Goal: Task Accomplishment & Management: Manage account settings

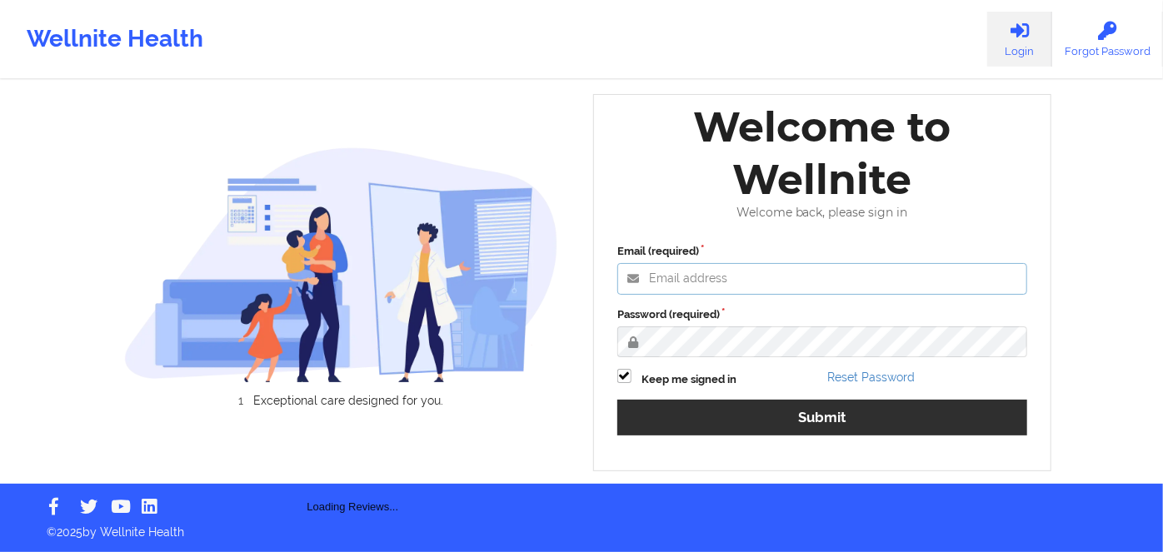
type input "[PERSON_NAME][EMAIL_ADDRESS][DOMAIN_NAME]"
click at [755, 396] on div "Email (required) [PERSON_NAME][EMAIL_ADDRESS][DOMAIN_NAME] Password (required) …" at bounding box center [822, 346] width 433 height 228
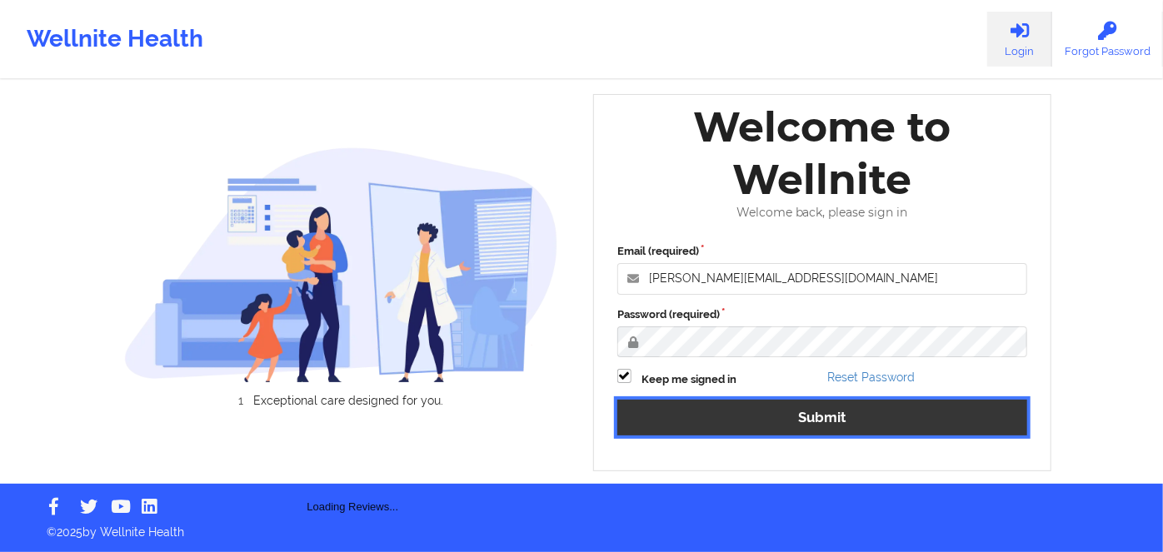
click at [763, 405] on button "Submit" at bounding box center [822, 418] width 410 height 36
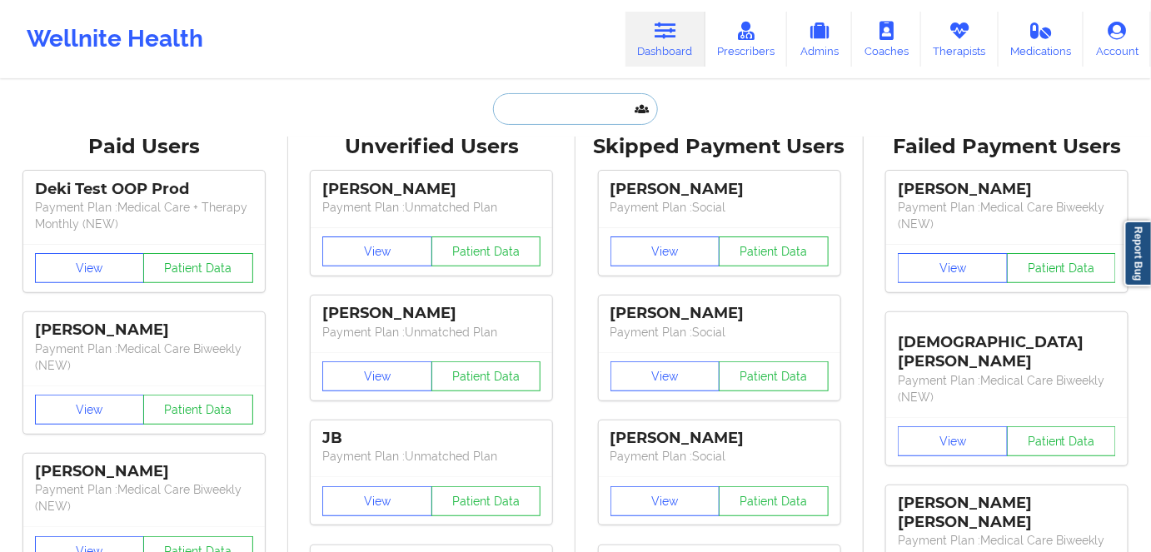
click at [585, 106] on input "text" at bounding box center [575, 109] width 165 height 32
paste input "[PERSON_NAME]"
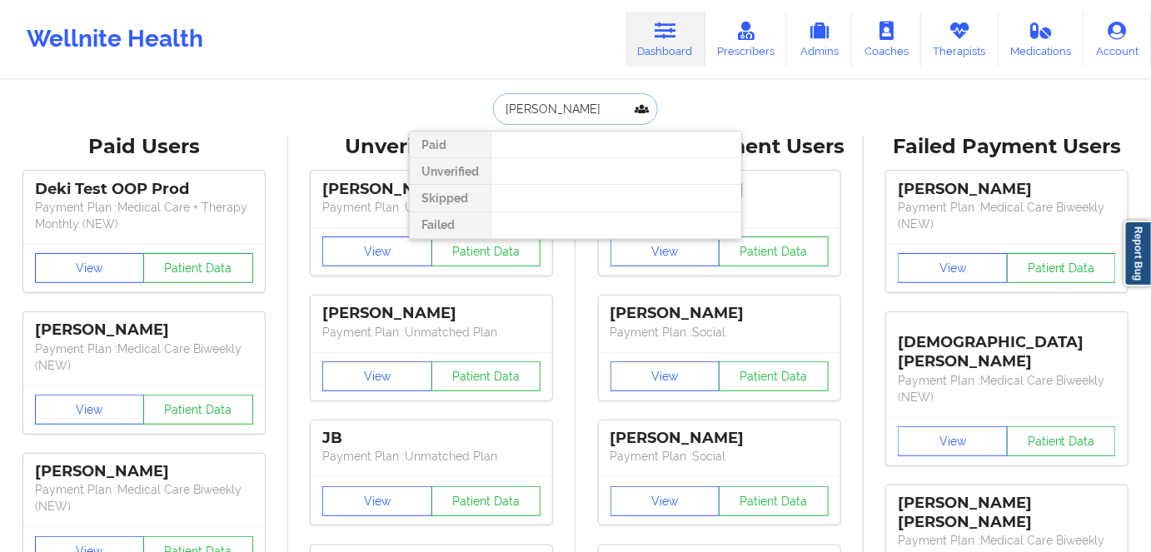
drag, startPoint x: 604, startPoint y: 108, endPoint x: 467, endPoint y: 114, distance: 136.7
click at [467, 114] on div "[PERSON_NAME] Paid Unverified Skipped Failed" at bounding box center [575, 109] width 333 height 32
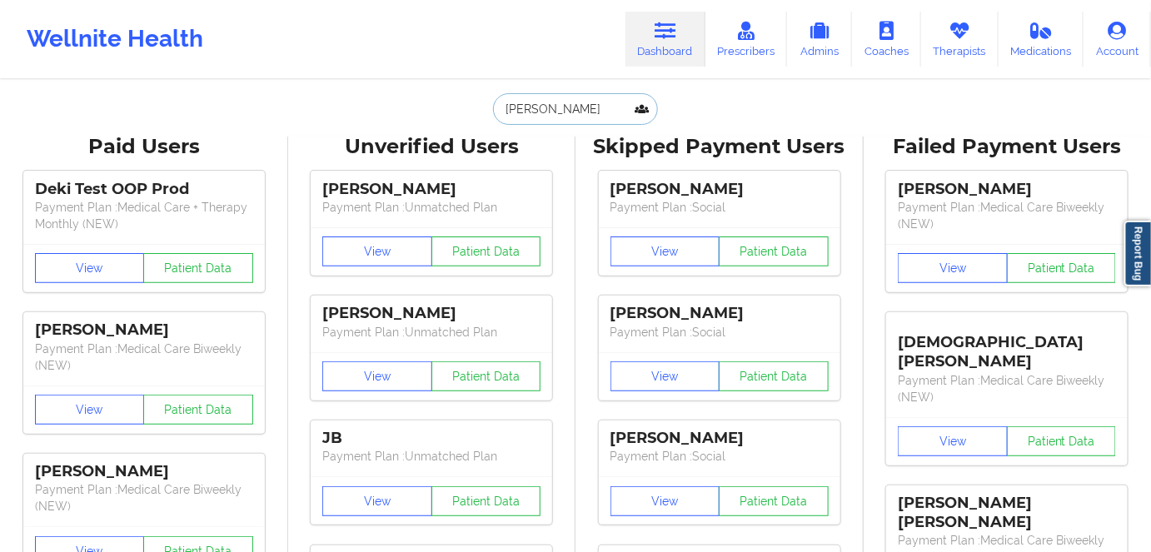
click at [595, 93] on input "[PERSON_NAME]" at bounding box center [575, 109] width 165 height 32
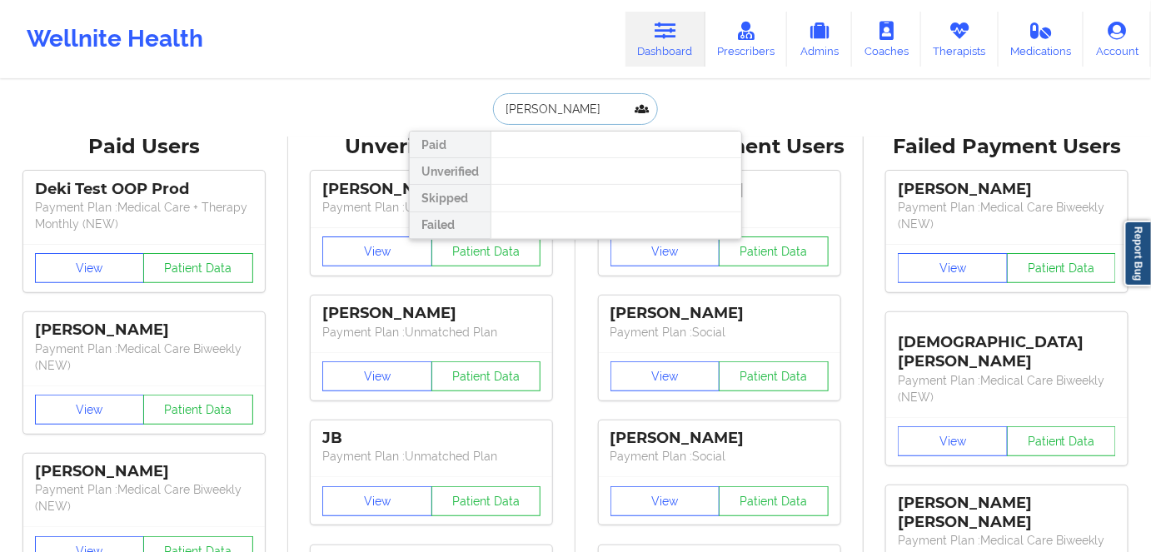
click at [544, 108] on input "[PERSON_NAME]" at bounding box center [575, 109] width 165 height 32
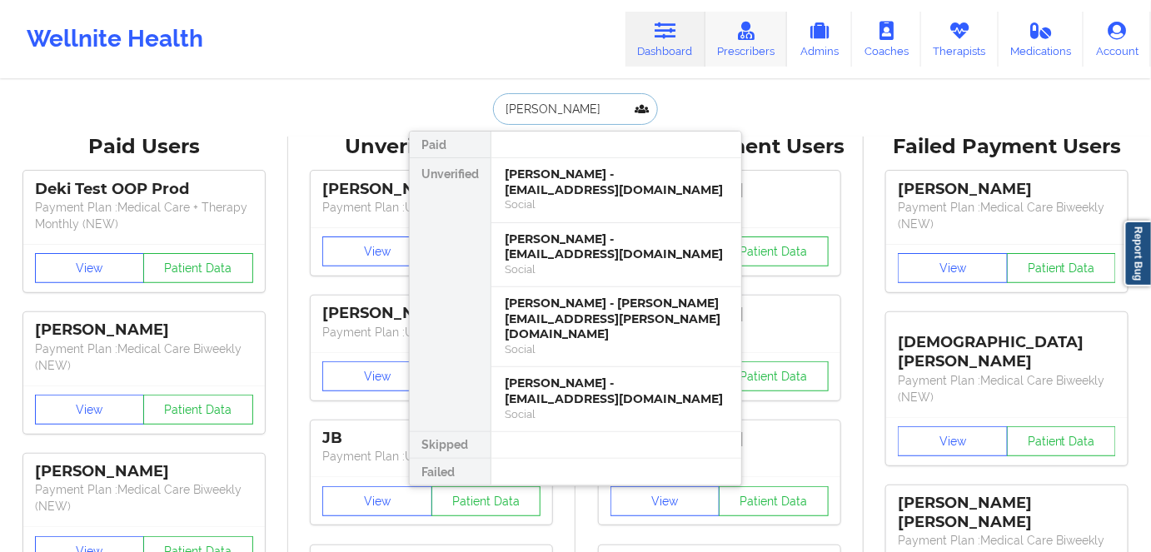
type input "[PERSON_NAME]"
click at [633, 197] on div "Social" at bounding box center [616, 204] width 223 height 14
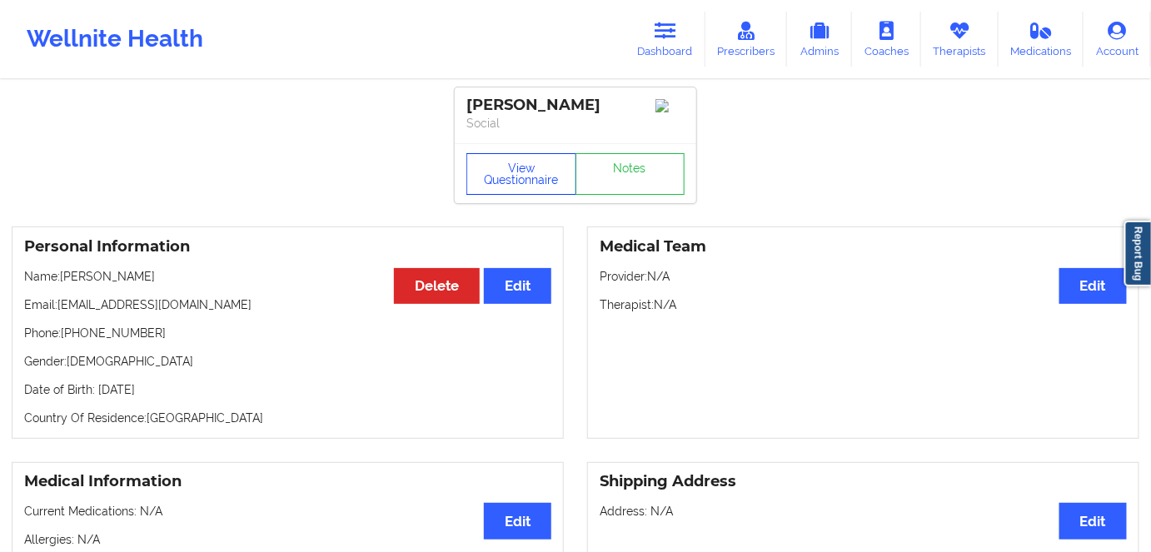
click at [521, 173] on button "View Questionnaire" at bounding box center [521, 174] width 110 height 42
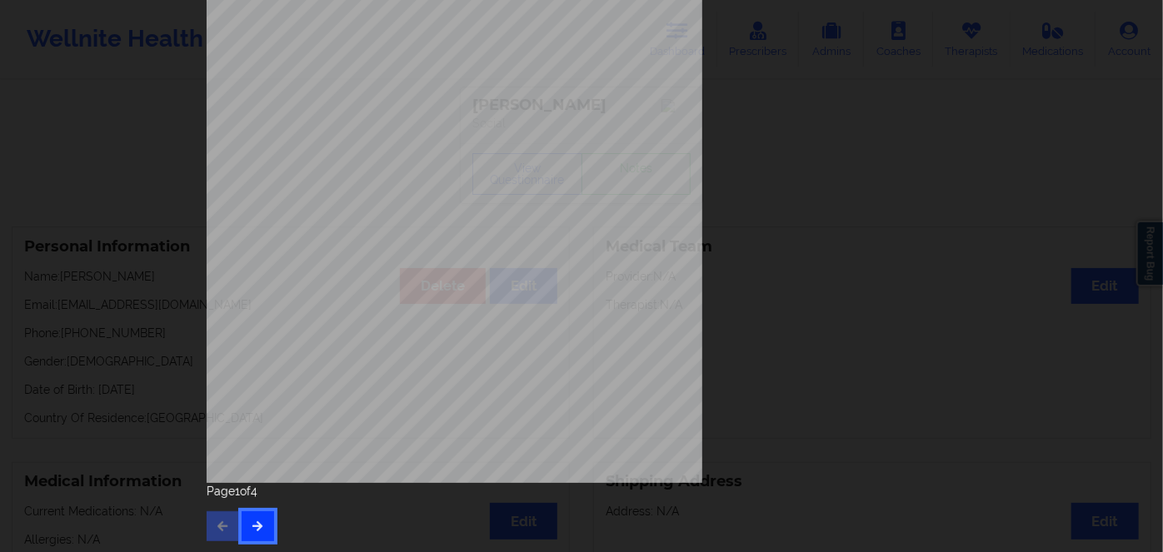
click at [259, 531] on button "button" at bounding box center [258, 526] width 32 height 30
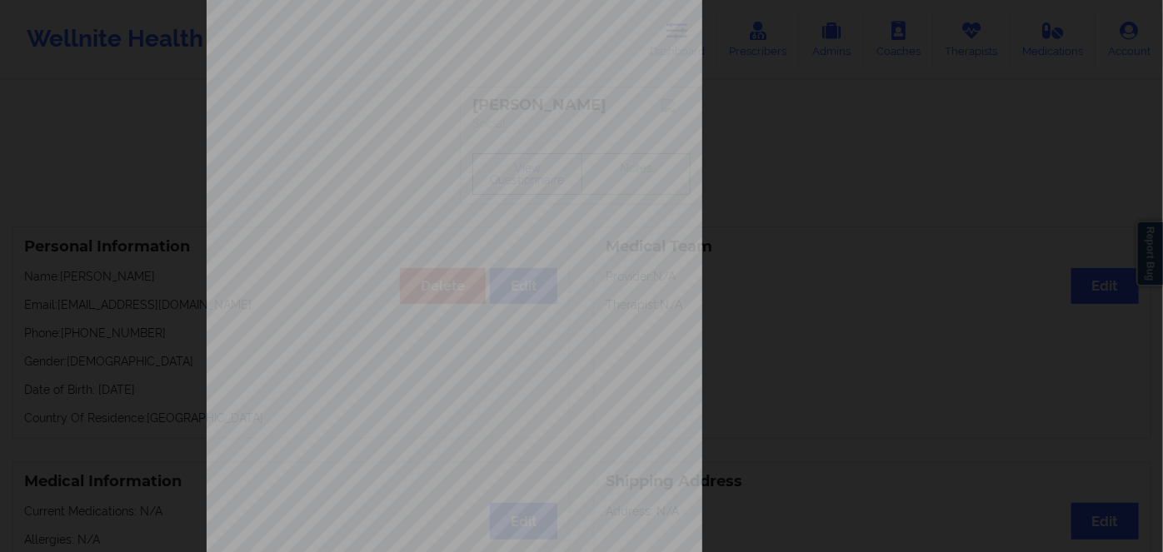
scroll to position [242, 0]
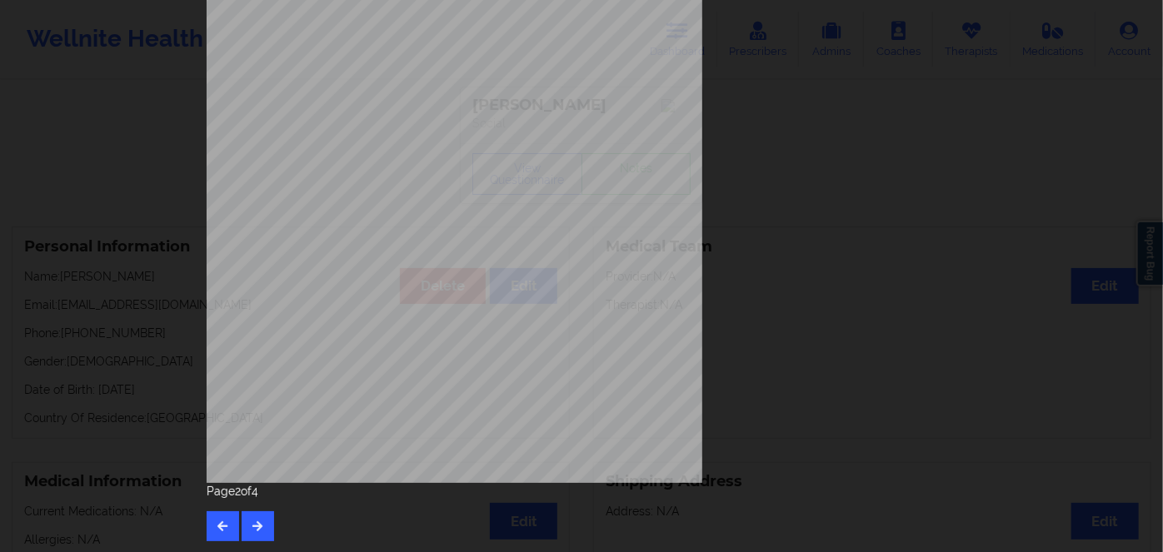
click at [273, 531] on div "Page 2 of 4" at bounding box center [582, 512] width 750 height 58
click at [256, 529] on icon "button" at bounding box center [258, 526] width 14 height 10
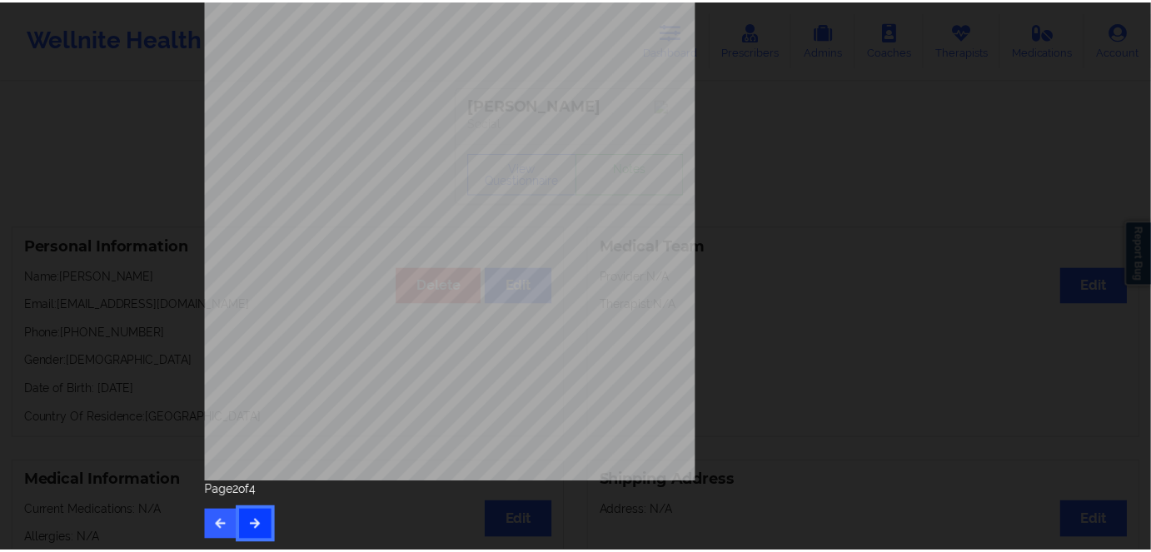
scroll to position [0, 0]
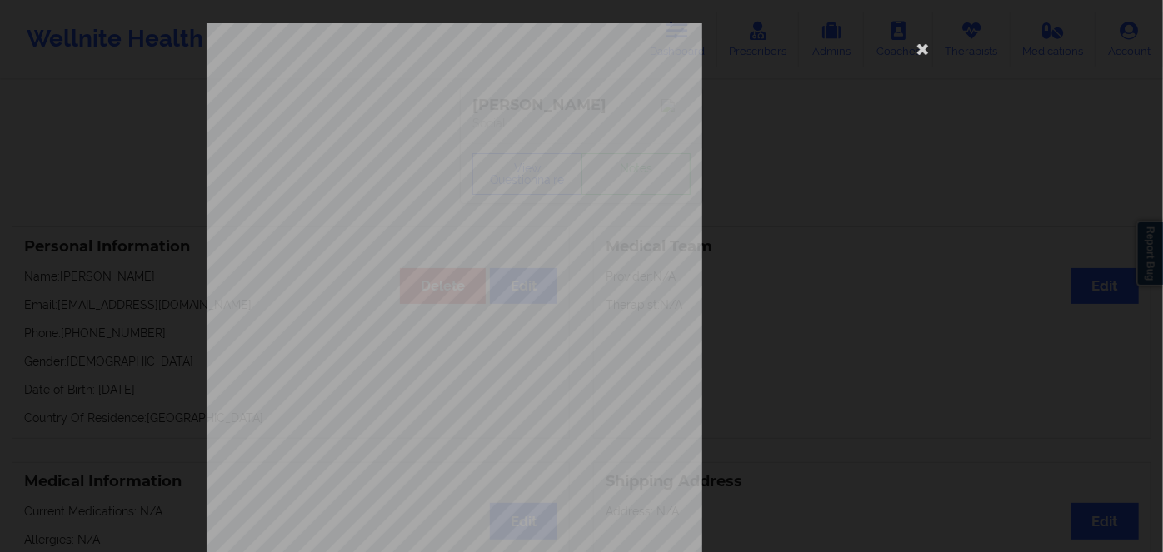
click at [395, 125] on span "JLJ722088560" at bounding box center [404, 128] width 49 height 7
copy span "JLJ722088560"
click at [922, 47] on icon at bounding box center [923, 48] width 27 height 27
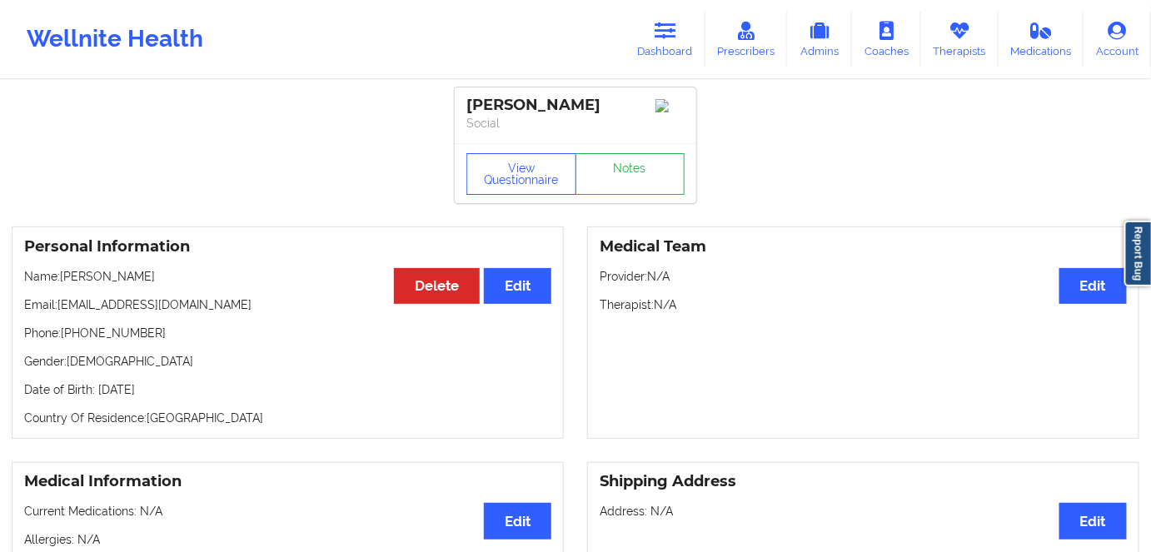
click at [171, 398] on p "Date of Birth: [DEMOGRAPHIC_DATA]" at bounding box center [287, 389] width 527 height 17
copy p "2004"
click at [155, 285] on p "Name: [PERSON_NAME]" at bounding box center [287, 276] width 527 height 17
drag, startPoint x: 108, startPoint y: 277, endPoint x: 63, endPoint y: 281, distance: 45.1
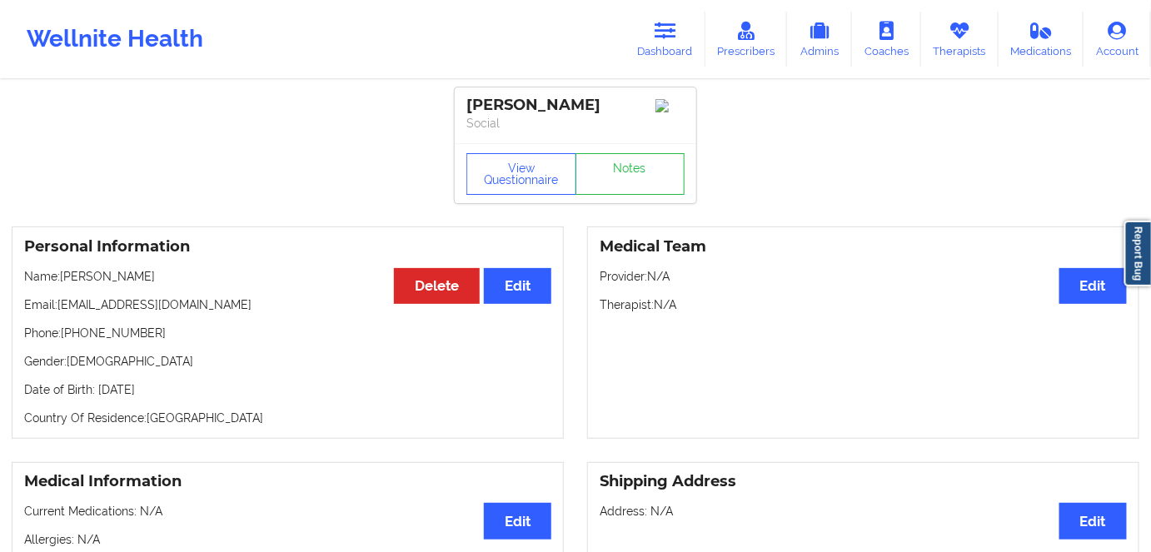
click at [63, 281] on p "Name: [PERSON_NAME]" at bounding box center [287, 276] width 527 height 17
copy p "[PERSON_NAME]"
click at [661, 38] on icon at bounding box center [666, 31] width 22 height 18
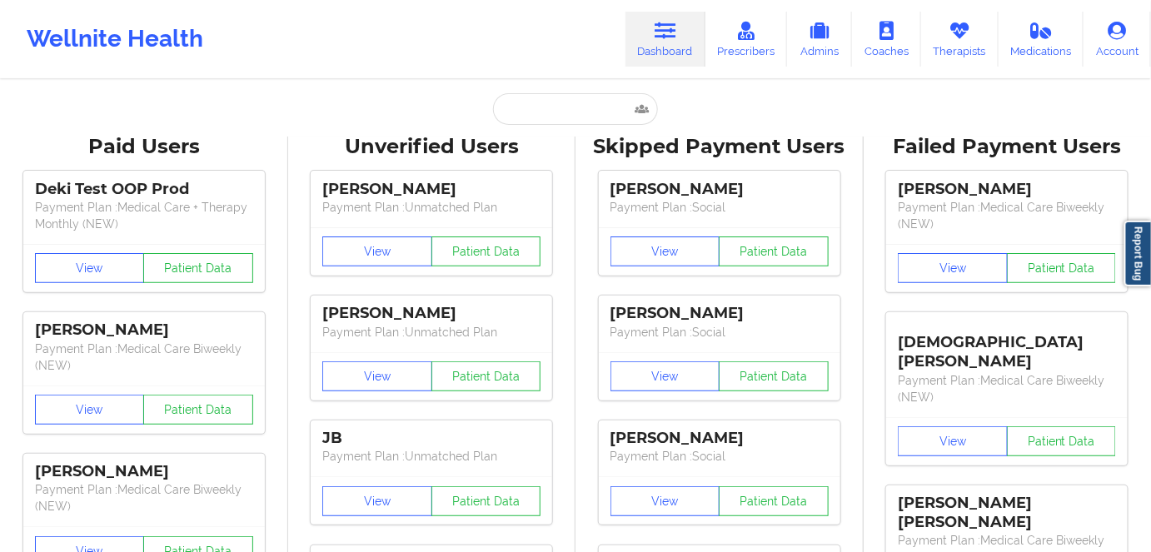
click at [563, 135] on div "Unverified Users" at bounding box center [432, 147] width 265 height 26
click at [577, 116] on input "text" at bounding box center [575, 109] width 165 height 32
paste input "[PERSON_NAME]"
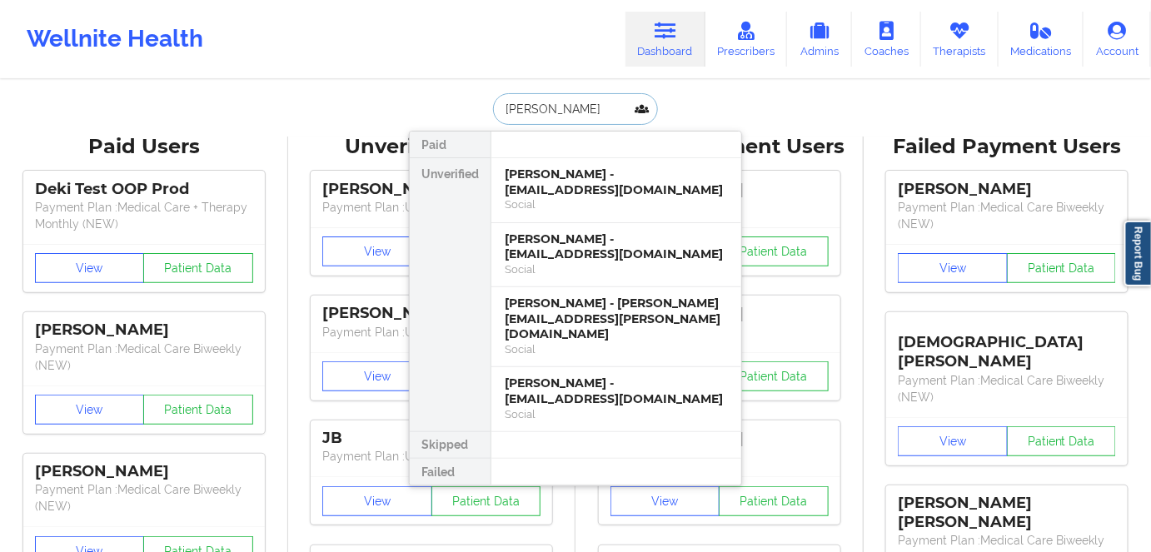
type input "[PERSON_NAME]"
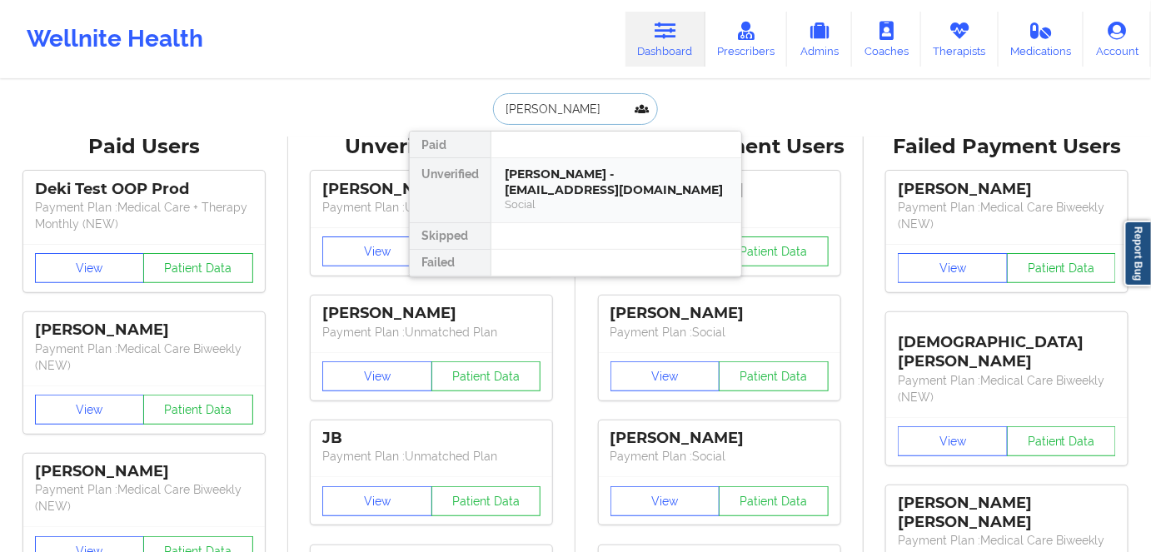
click at [610, 190] on div "[PERSON_NAME] - [EMAIL_ADDRESS][DOMAIN_NAME]" at bounding box center [616, 182] width 223 height 31
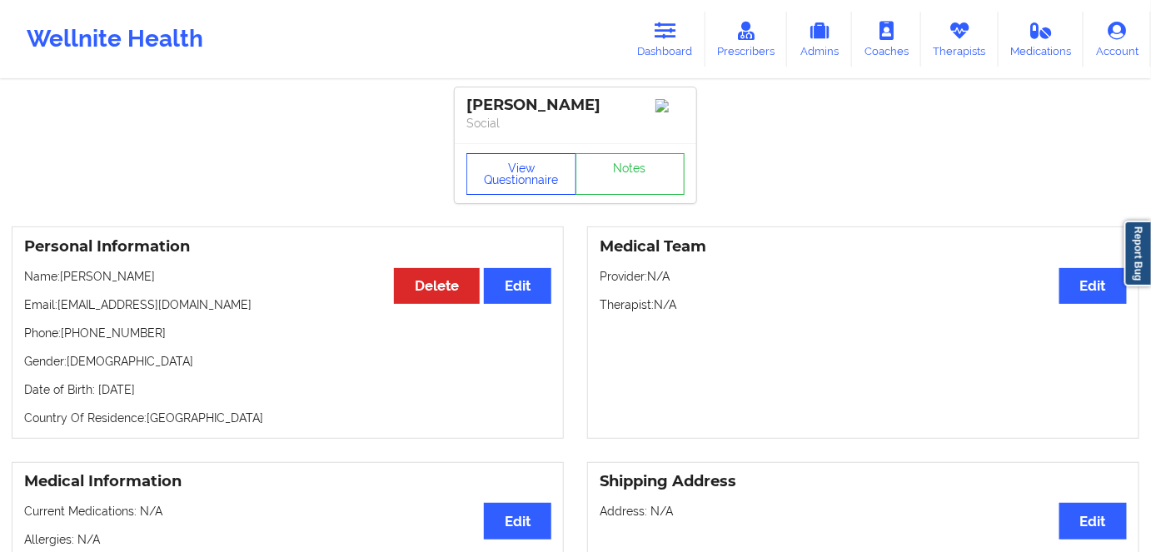
click at [518, 160] on button "View Questionnaire" at bounding box center [521, 174] width 110 height 42
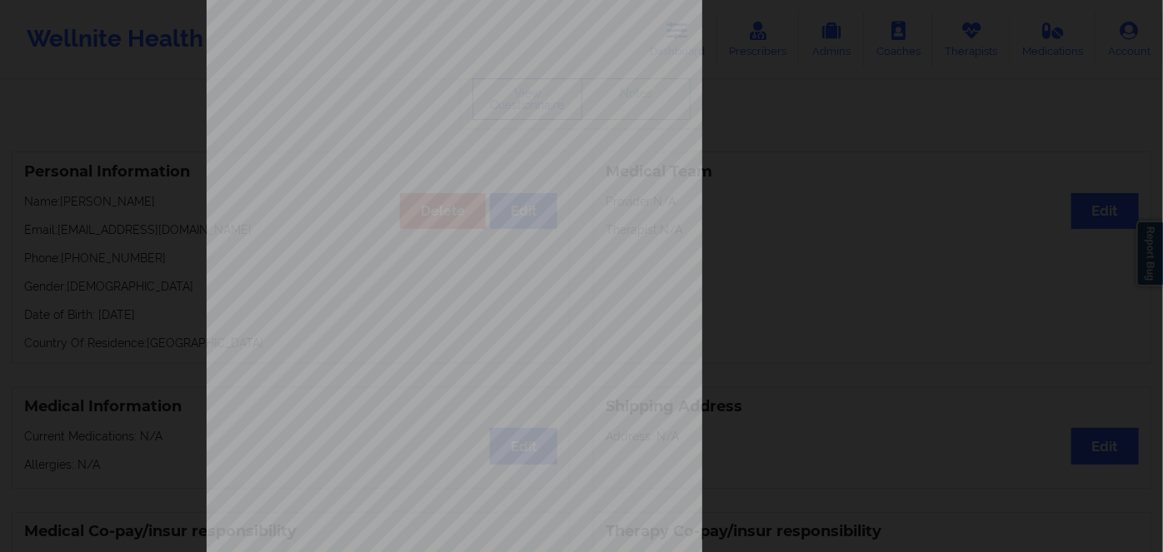
scroll to position [242, 0]
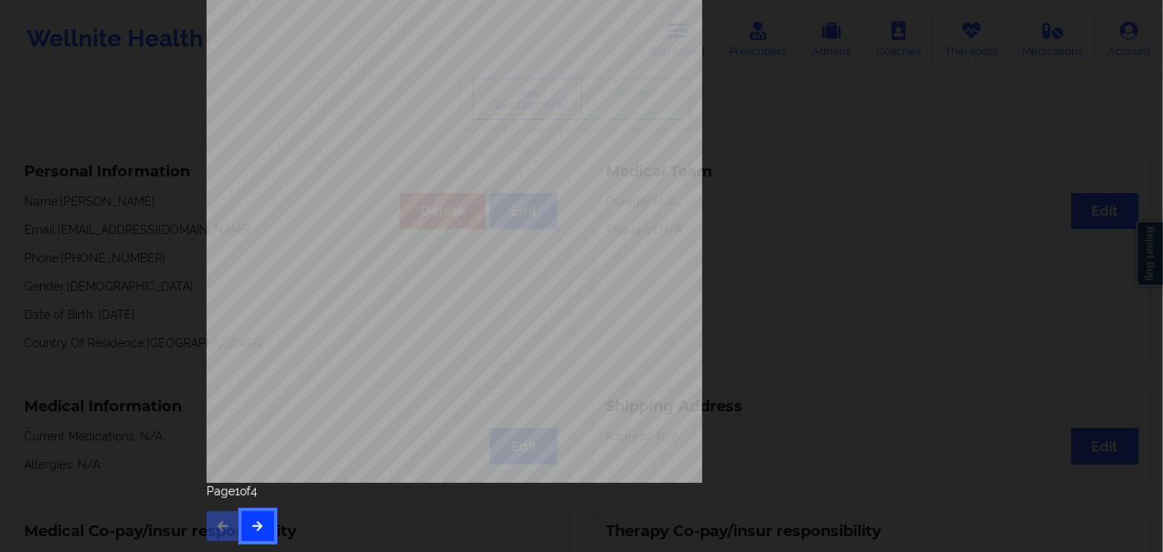
click at [262, 521] on button "button" at bounding box center [258, 526] width 32 height 30
click at [251, 526] on icon "button" at bounding box center [258, 526] width 14 height 10
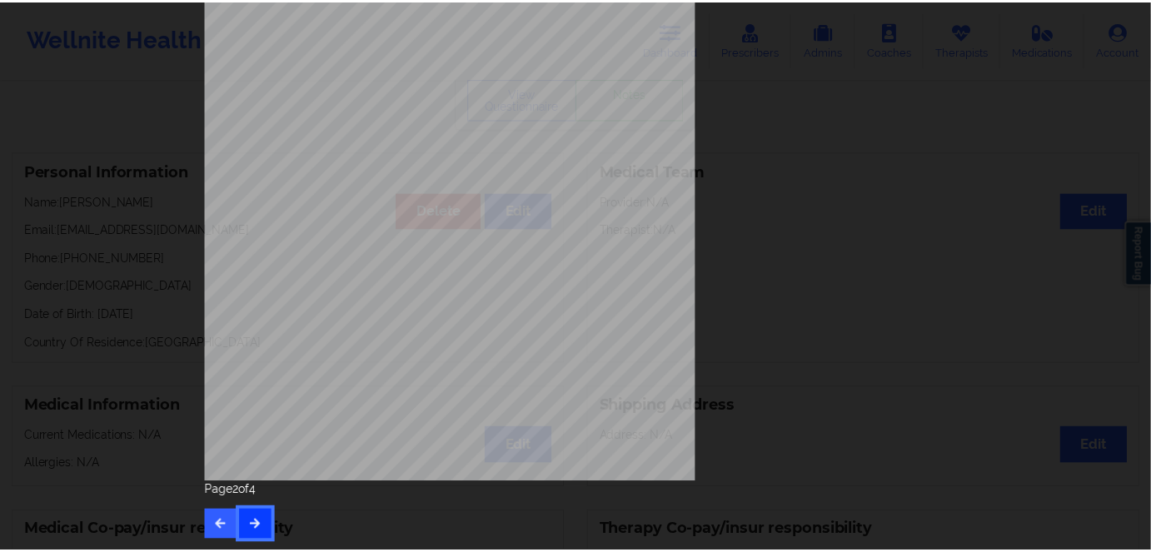
scroll to position [0, 0]
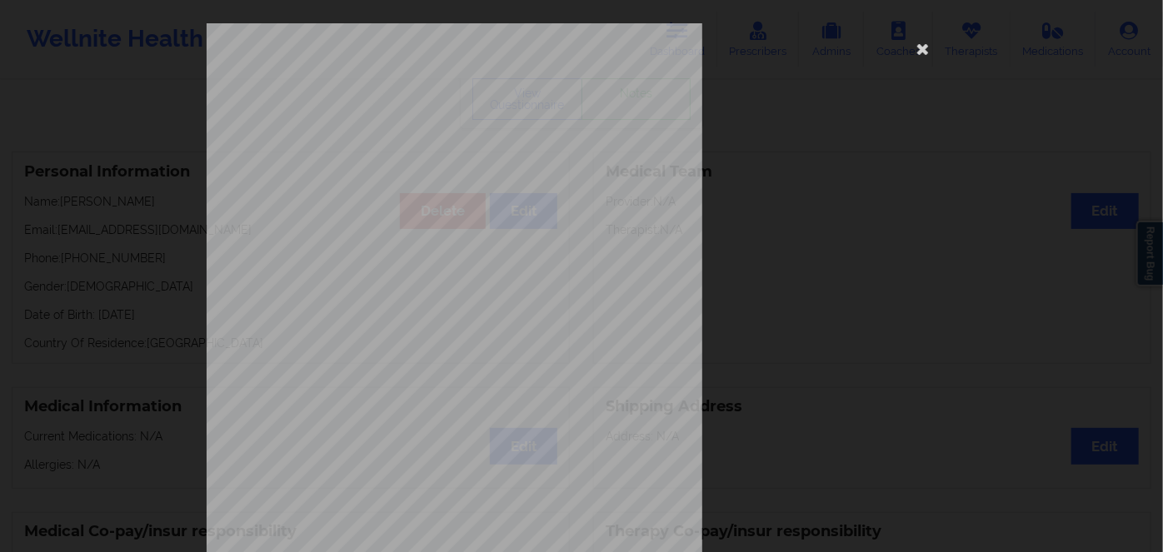
click at [405, 129] on span "JLJ734146032" at bounding box center [404, 128] width 49 height 7
click at [404, 129] on span "JLJ734146032" at bounding box center [404, 128] width 49 height 7
click at [401, 129] on span "JLJ734146032" at bounding box center [404, 128] width 49 height 7
click at [471, 189] on span "Insurance Company Identity number by patient" at bounding box center [469, 190] width 182 height 9
click at [395, 132] on span "JLJ734146032" at bounding box center [404, 128] width 49 height 7
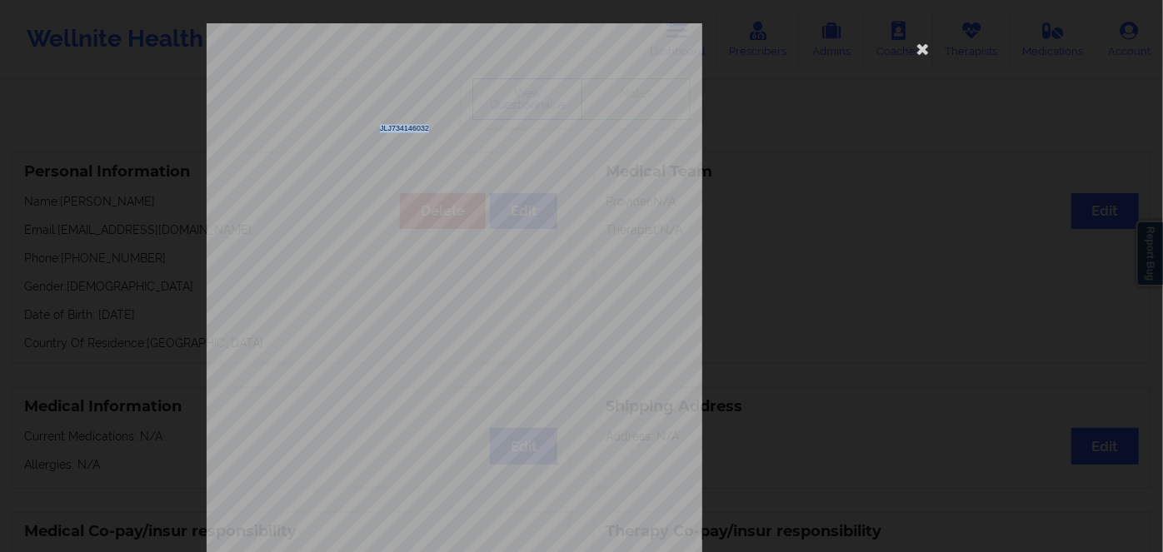
click at [395, 132] on span "JLJ734146032" at bounding box center [404, 128] width 49 height 7
copy span "JLJ734146032"
click at [920, 55] on icon at bounding box center [923, 48] width 27 height 27
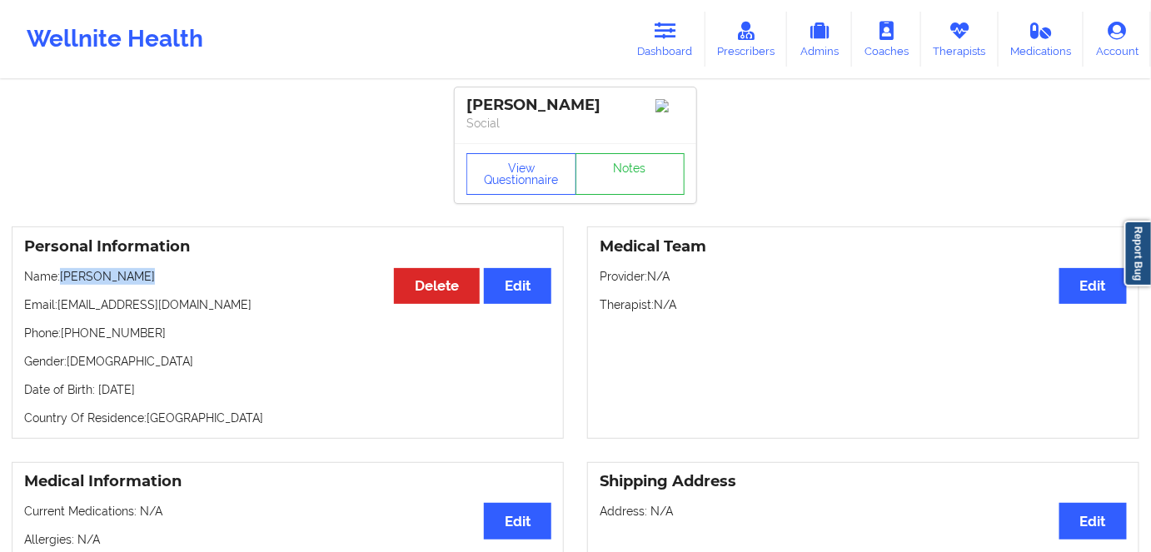
drag, startPoint x: 152, startPoint y: 277, endPoint x: 62, endPoint y: 285, distance: 90.3
click at [62, 285] on p "Name: [PERSON_NAME]" at bounding box center [287, 276] width 527 height 17
copy p "[PERSON_NAME]"
click at [155, 392] on p "Date of Birth: [DEMOGRAPHIC_DATA]" at bounding box center [287, 389] width 527 height 17
drag, startPoint x: 155, startPoint y: 392, endPoint x: 173, endPoint y: 396, distance: 18.6
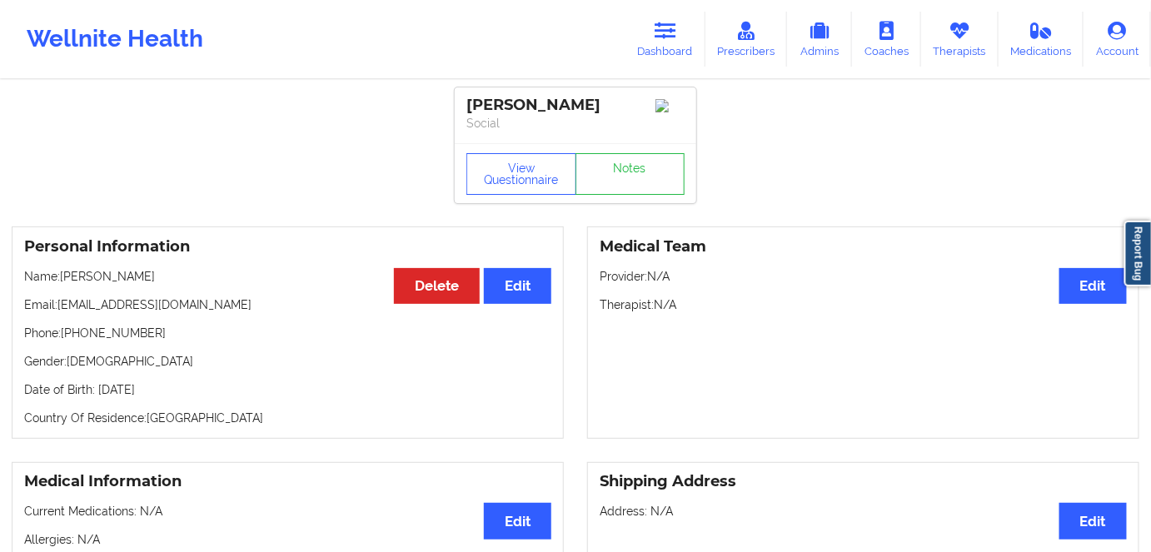
click at [155, 391] on p "Date of Birth: [DEMOGRAPHIC_DATA]" at bounding box center [287, 389] width 527 height 17
copy p "1992"
drag, startPoint x: 126, startPoint y: 278, endPoint x: 117, endPoint y: 277, distance: 8.5
click at [88, 280] on p "Name: [PERSON_NAME]" at bounding box center [287, 276] width 527 height 17
click at [147, 280] on p "Name: [PERSON_NAME]" at bounding box center [287, 276] width 527 height 17
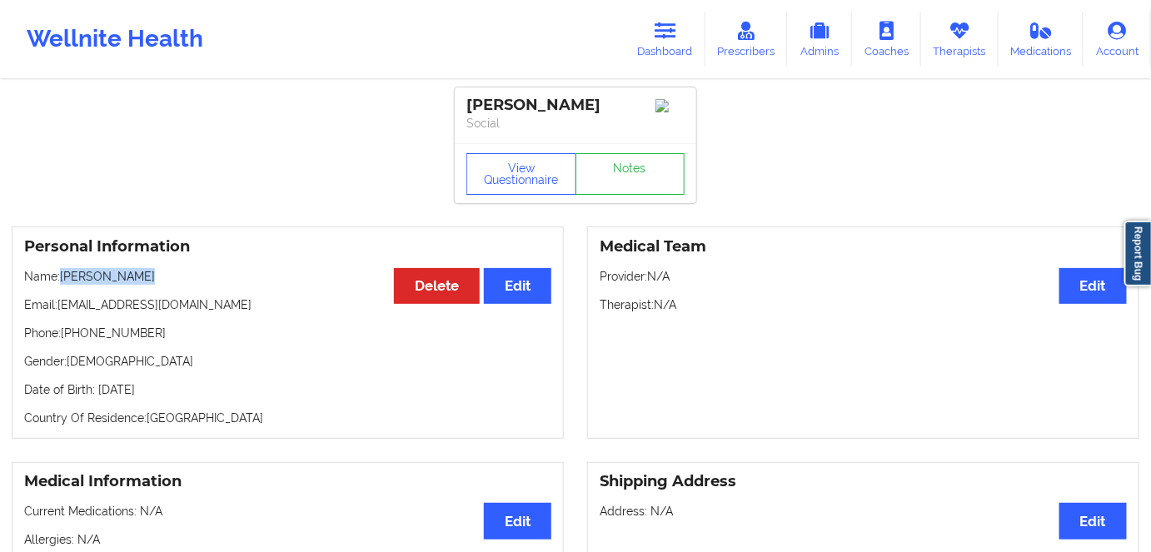
drag, startPoint x: 143, startPoint y: 275, endPoint x: 62, endPoint y: 272, distance: 80.8
click at [62, 272] on p "Name: [PERSON_NAME]" at bounding box center [287, 276] width 527 height 17
copy p "[PERSON_NAME]"
click at [711, 39] on link "Prescribers" at bounding box center [746, 39] width 82 height 55
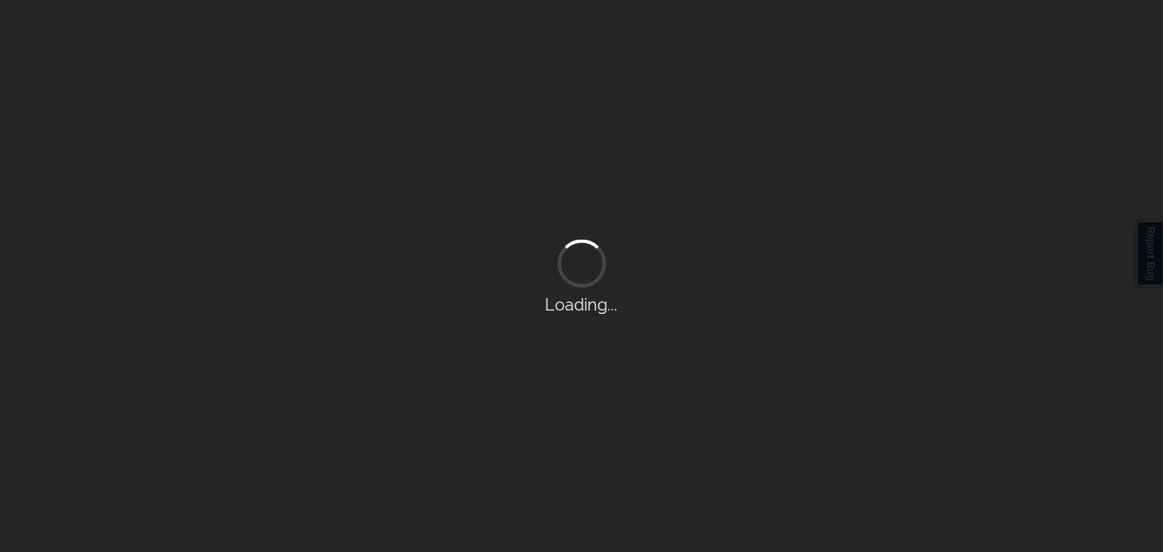
click at [688, 45] on div "Loading..." at bounding box center [581, 276] width 1163 height 552
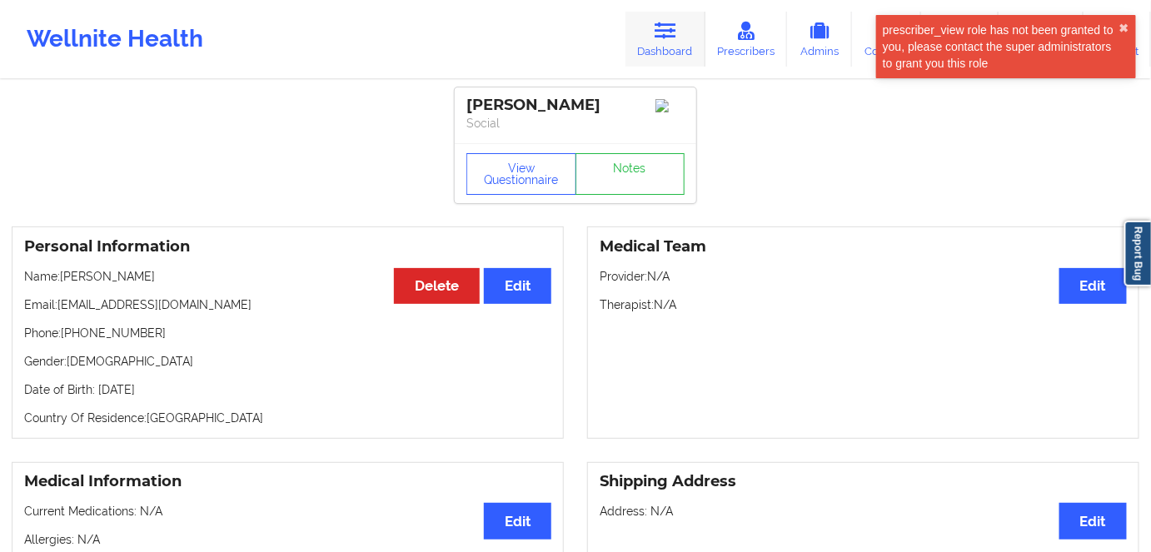
click at [666, 48] on link "Dashboard" at bounding box center [666, 39] width 80 height 55
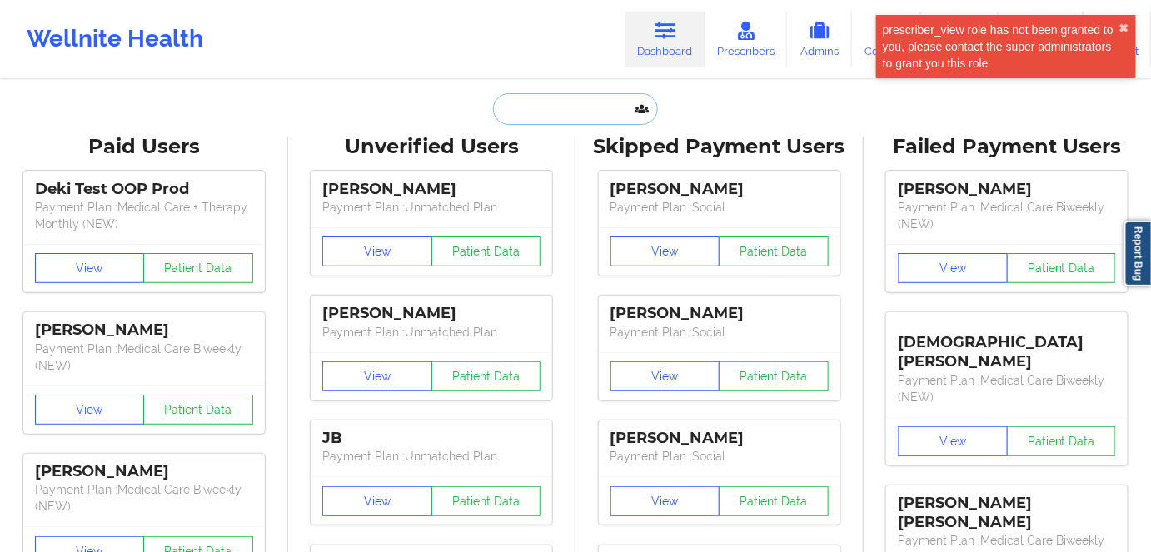
click at [558, 115] on input "text" at bounding box center [575, 109] width 165 height 32
paste input "[PERSON_NAME]"
type input "[PERSON_NAME]"
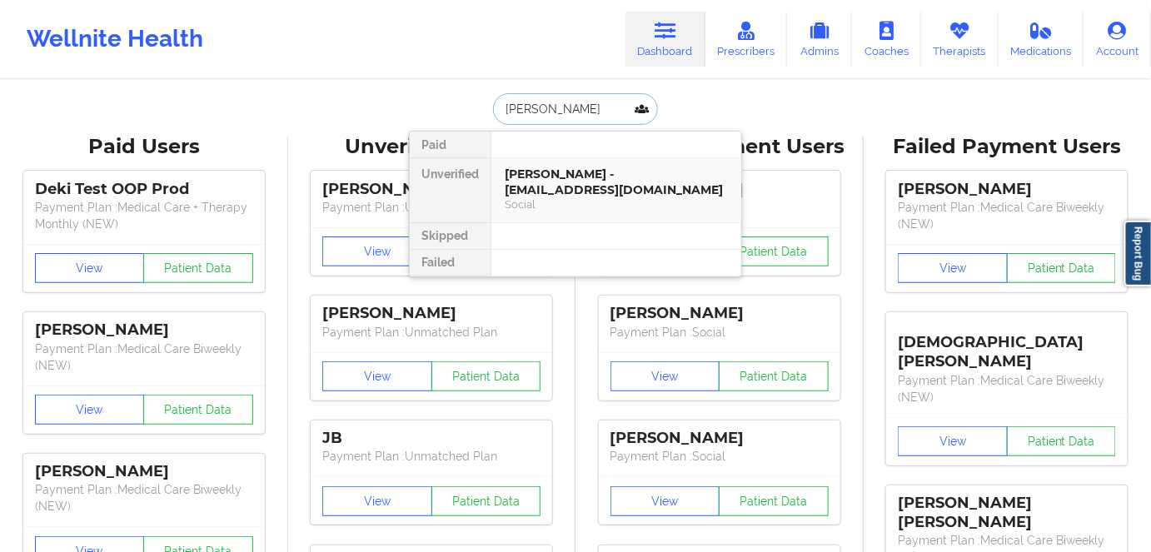
click at [640, 191] on div "[PERSON_NAME] - [EMAIL_ADDRESS][DOMAIN_NAME]" at bounding box center [616, 182] width 223 height 31
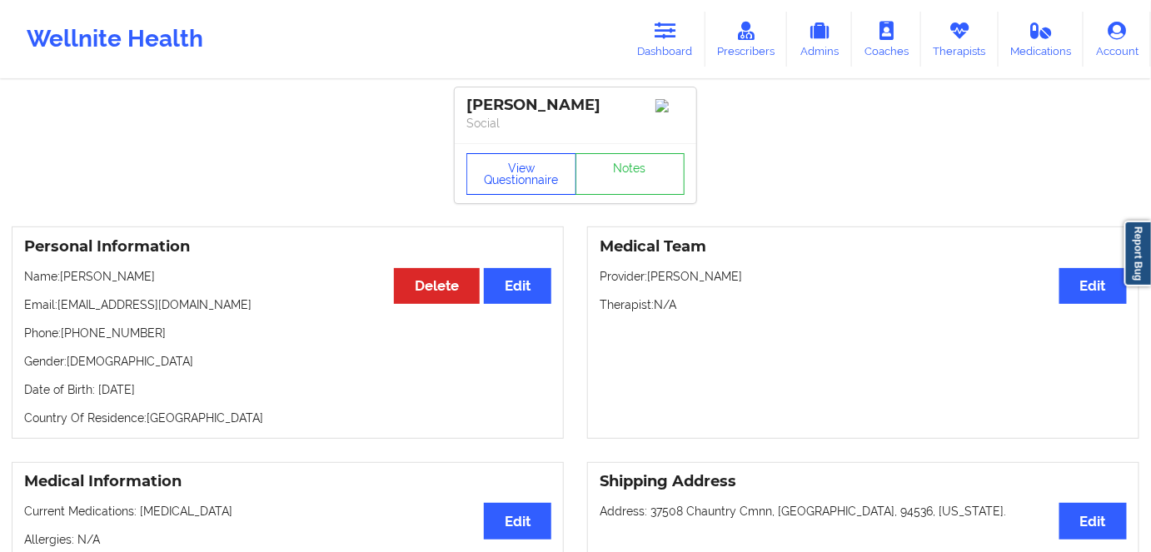
click at [524, 185] on button "View Questionnaire" at bounding box center [521, 174] width 110 height 42
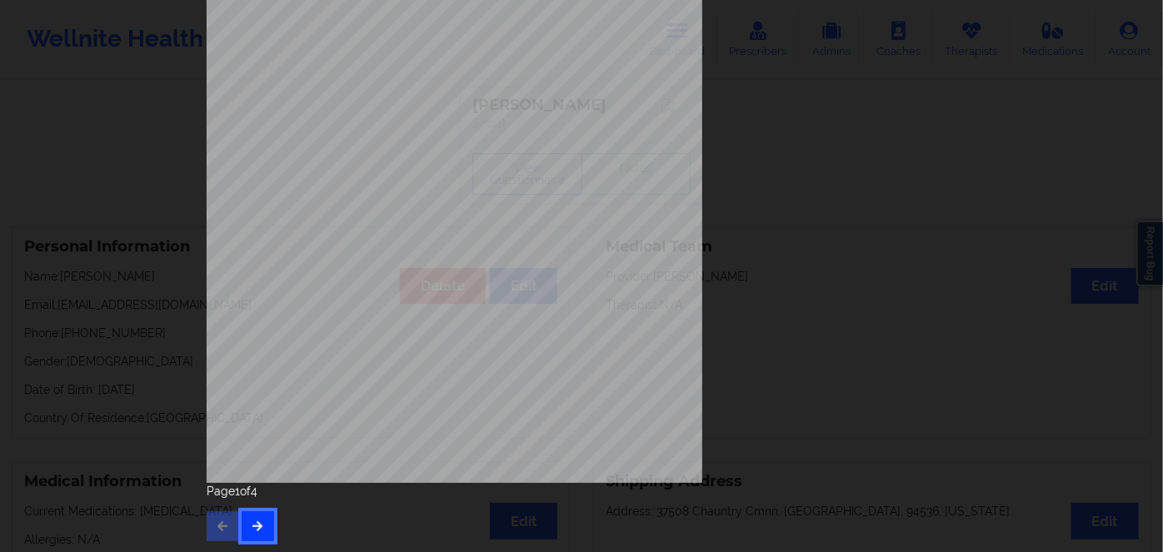
click at [253, 521] on icon "button" at bounding box center [258, 526] width 14 height 10
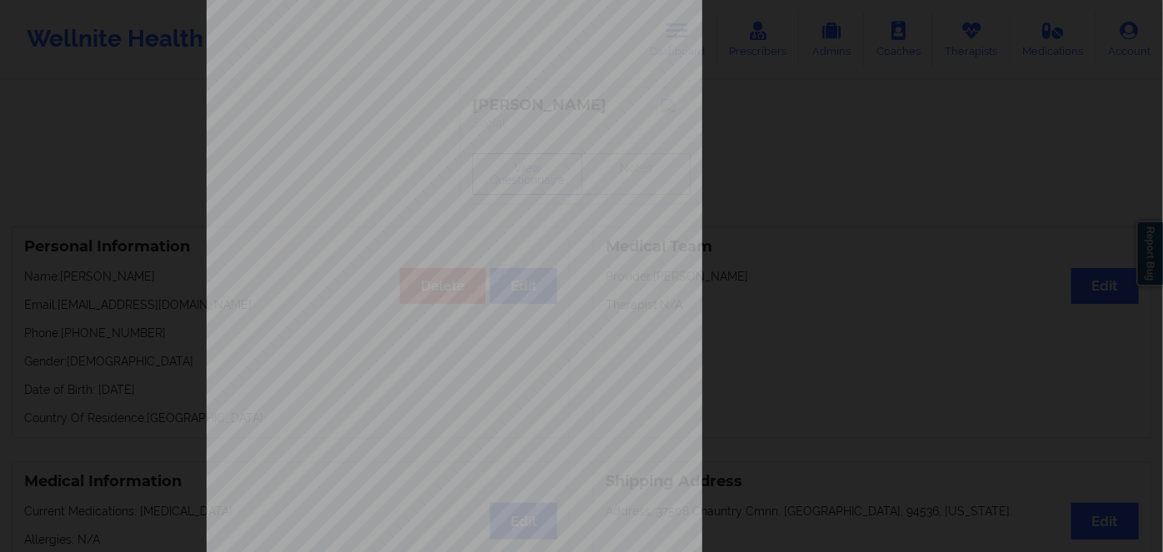
scroll to position [242, 0]
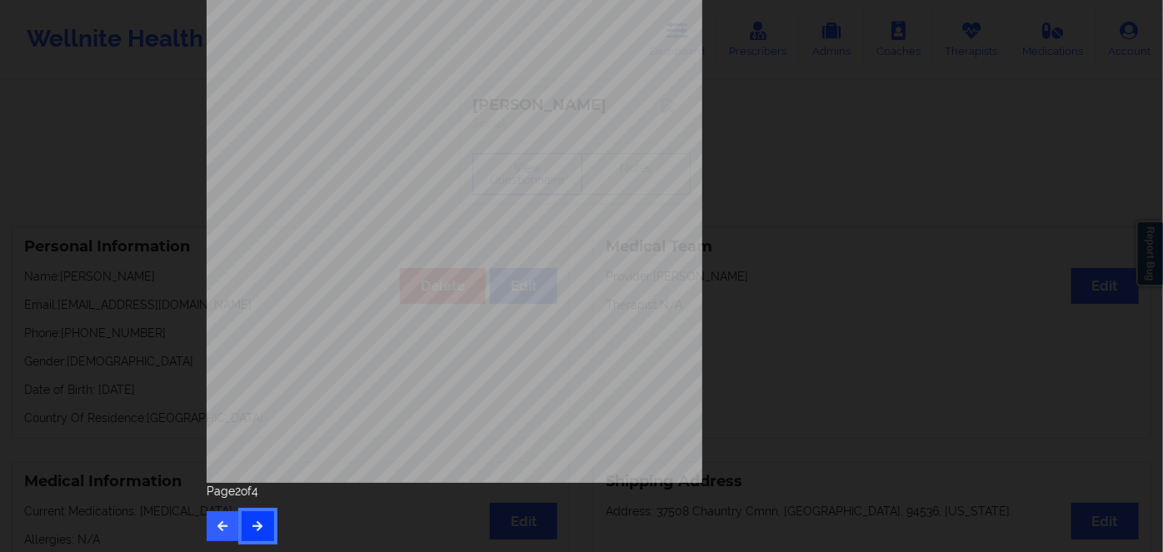
click at [257, 535] on button "button" at bounding box center [258, 526] width 32 height 30
click at [396, 351] on span "U7405528701" at bounding box center [403, 352] width 47 height 7
click at [397, 351] on span "U7405528701" at bounding box center [403, 352] width 47 height 7
copy span "U7405528701"
click at [255, 523] on icon "button" at bounding box center [258, 526] width 14 height 10
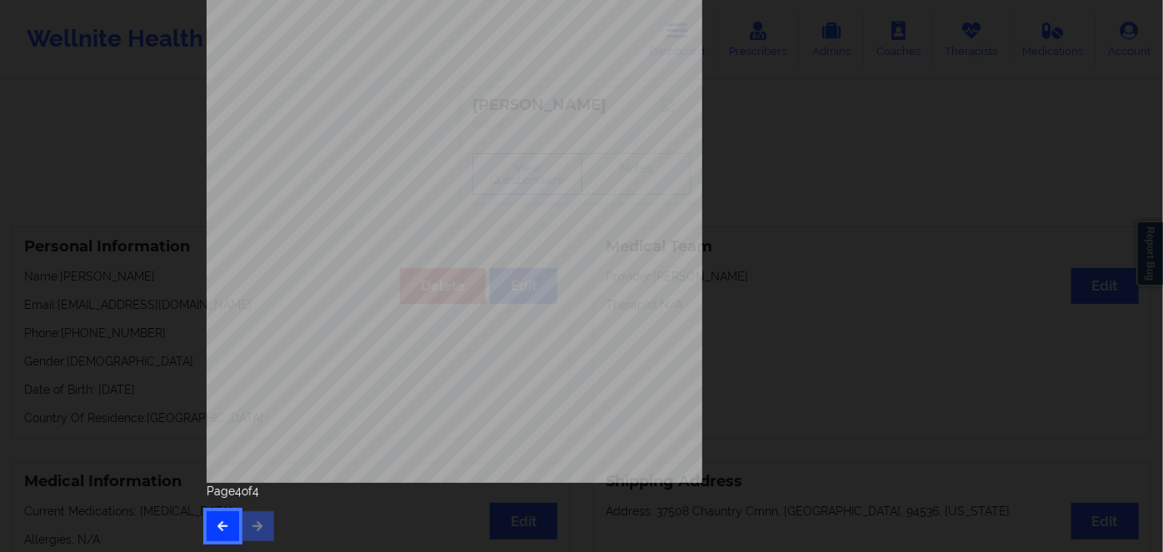
click at [214, 533] on button "button" at bounding box center [223, 526] width 32 height 30
click at [406, 349] on span "U7405528701" at bounding box center [403, 352] width 47 height 7
copy span "U7405528701"
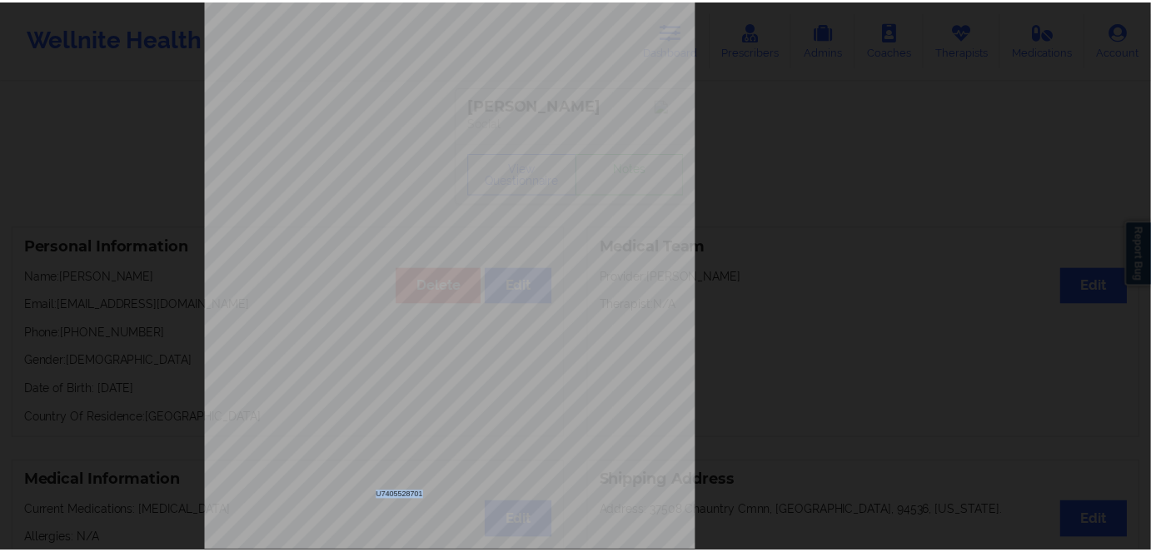
scroll to position [0, 0]
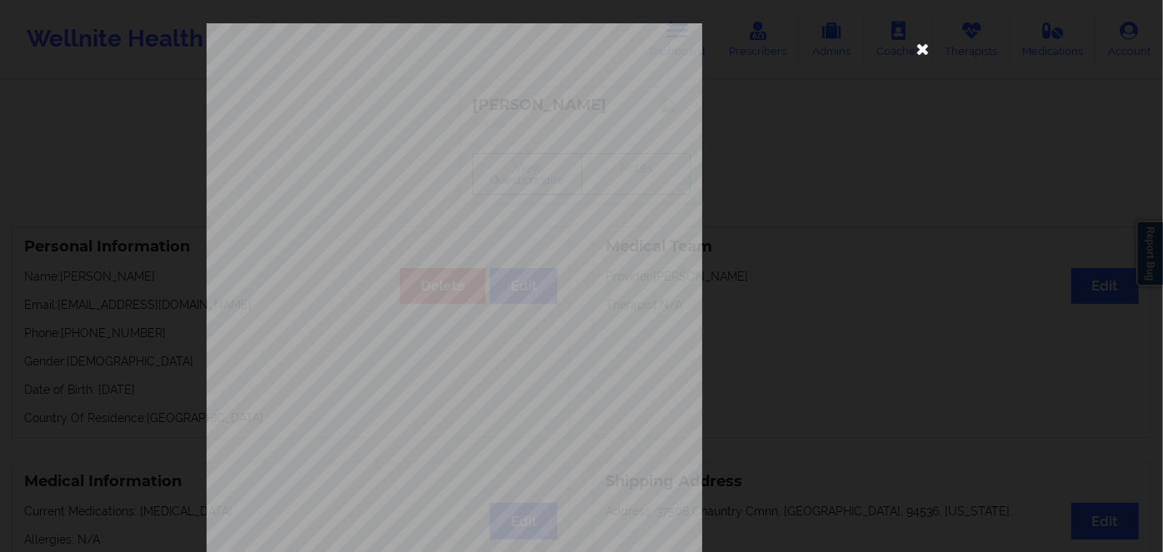
click at [915, 46] on icon at bounding box center [923, 48] width 27 height 27
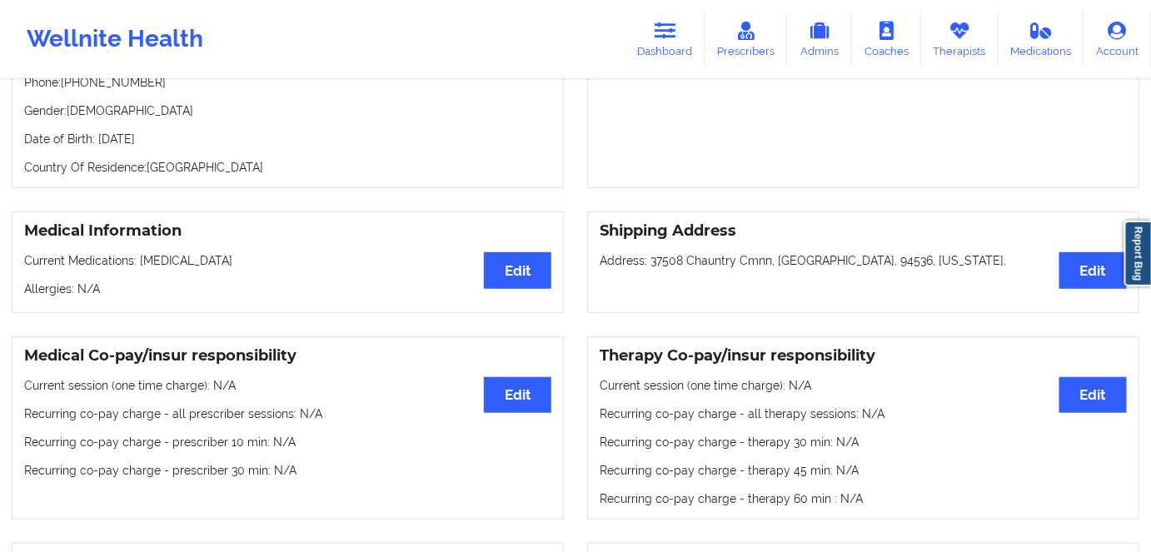
scroll to position [227, 0]
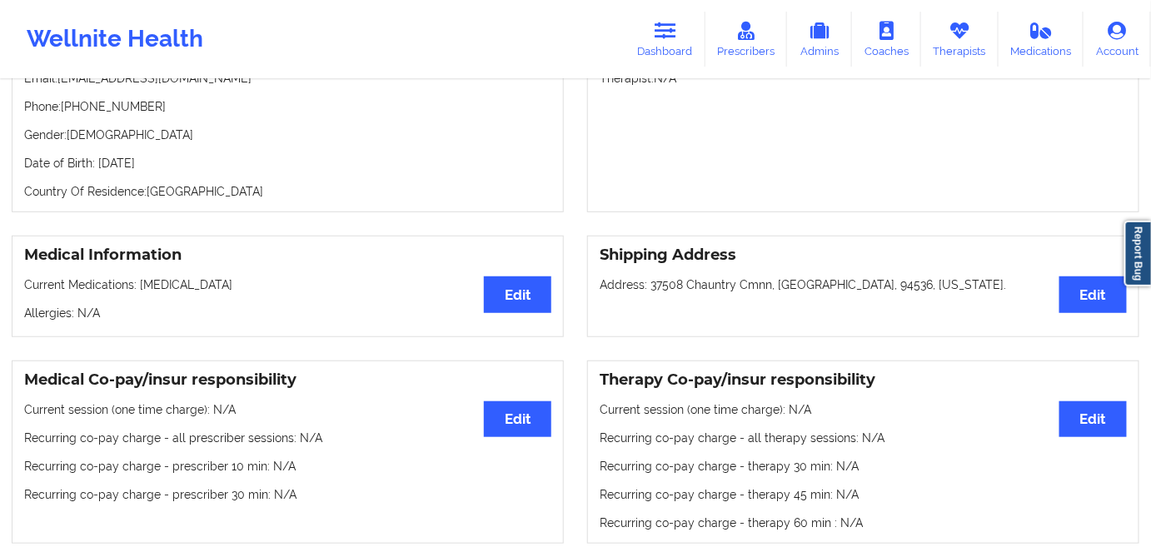
click at [173, 171] on p "Date of Birth: [DEMOGRAPHIC_DATA]" at bounding box center [287, 163] width 527 height 17
copy p "1993"
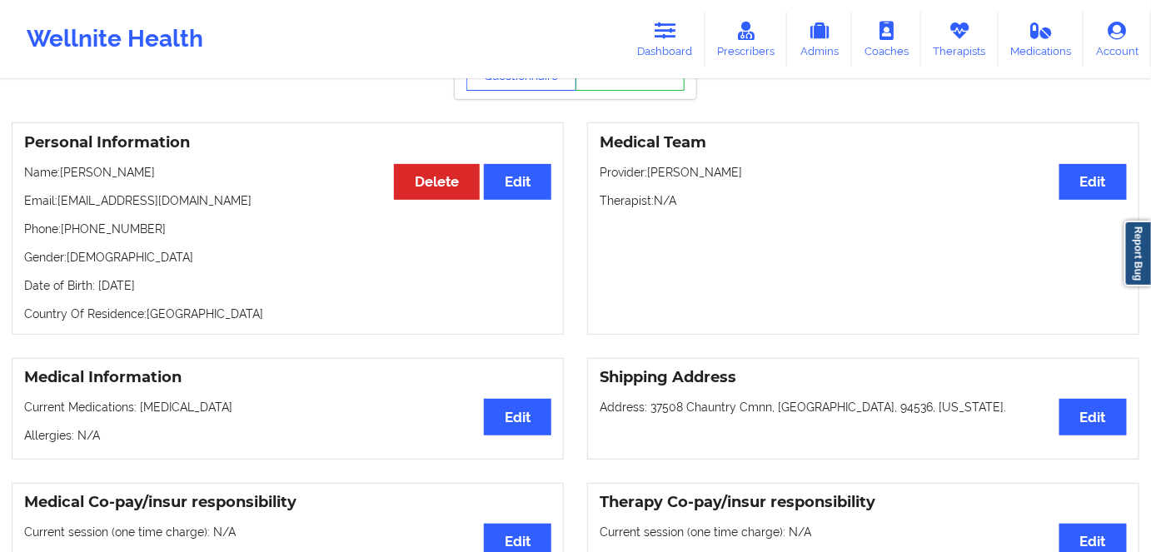
scroll to position [75, 0]
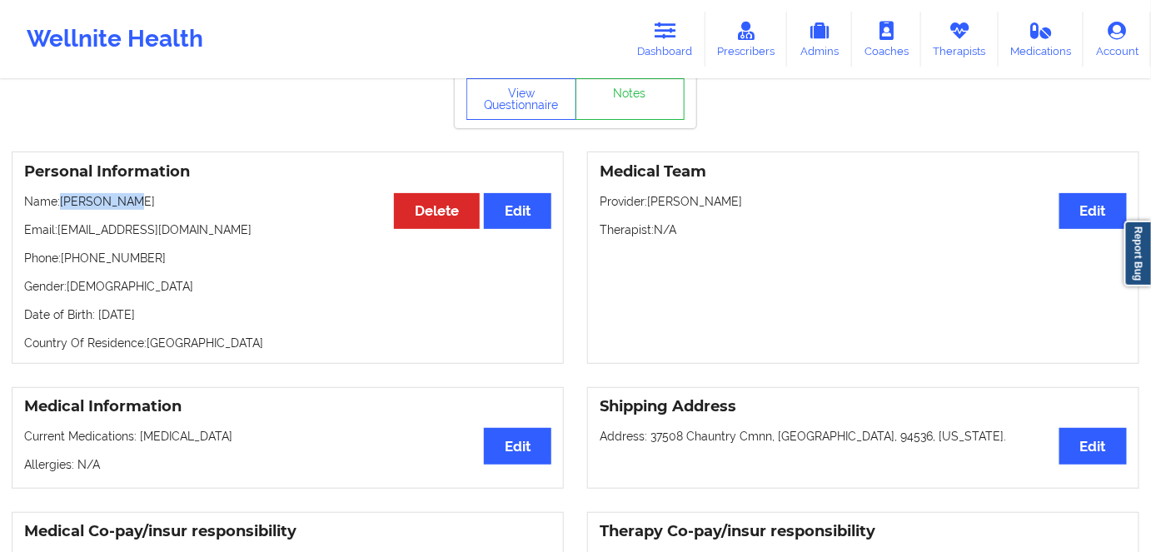
drag, startPoint x: 118, startPoint y: 202, endPoint x: 62, endPoint y: 198, distance: 56.0
click at [62, 198] on div "Personal Information Edit Delete Name: [PERSON_NAME] Email: [EMAIL_ADDRESS][DOM…" at bounding box center [288, 258] width 552 height 212
